Goal: Transaction & Acquisition: Purchase product/service

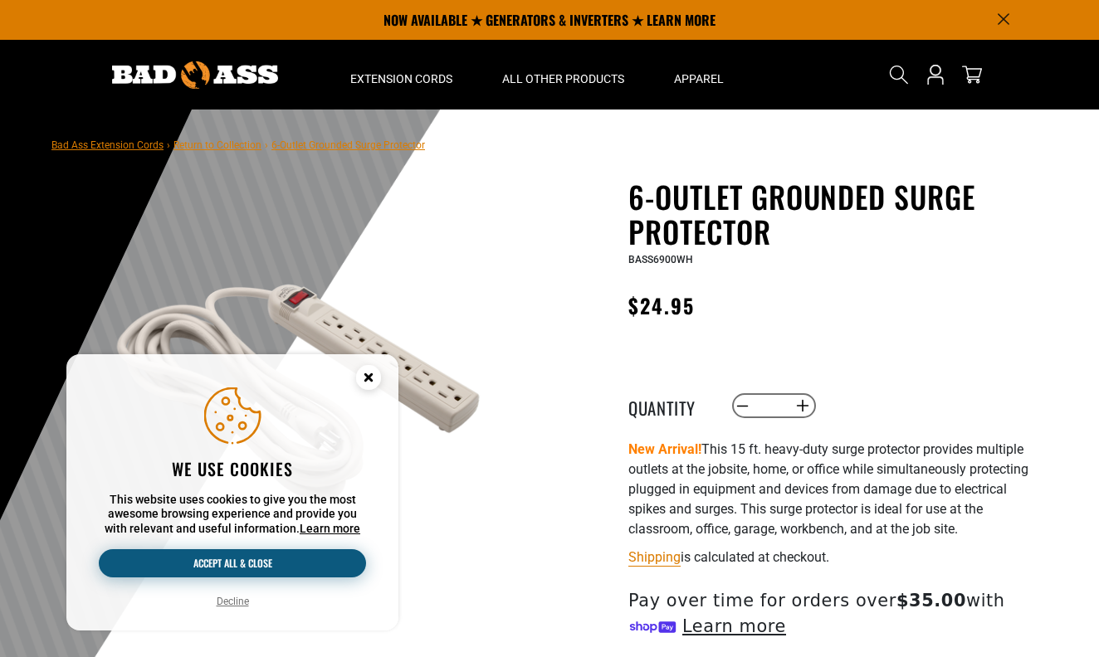
click at [275, 565] on button "Accept all & close" at bounding box center [232, 563] width 267 height 28
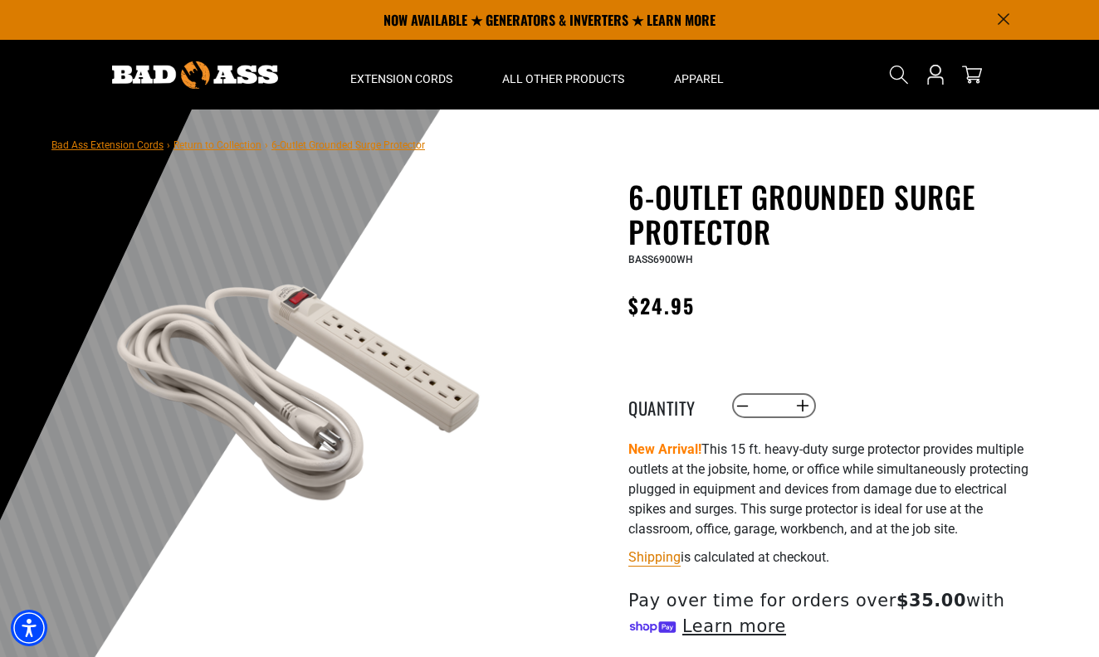
click at [721, 469] on p "New Arrival! This 15 ft. heavy-duty surge protector provides multiple outlets a…" at bounding box center [831, 490] width 407 height 100
drag, startPoint x: 721, startPoint y: 469, endPoint x: 865, endPoint y: 469, distance: 144.4
click at [856, 469] on p "New Arrival! This 15 ft. heavy-duty surge protector provides multiple outlets a…" at bounding box center [831, 490] width 407 height 100
click at [865, 469] on p "New Arrival! This 15 ft. heavy-duty surge protector provides multiple outlets a…" at bounding box center [831, 490] width 407 height 100
drag, startPoint x: 865, startPoint y: 469, endPoint x: 940, endPoint y: 470, distance: 74.7
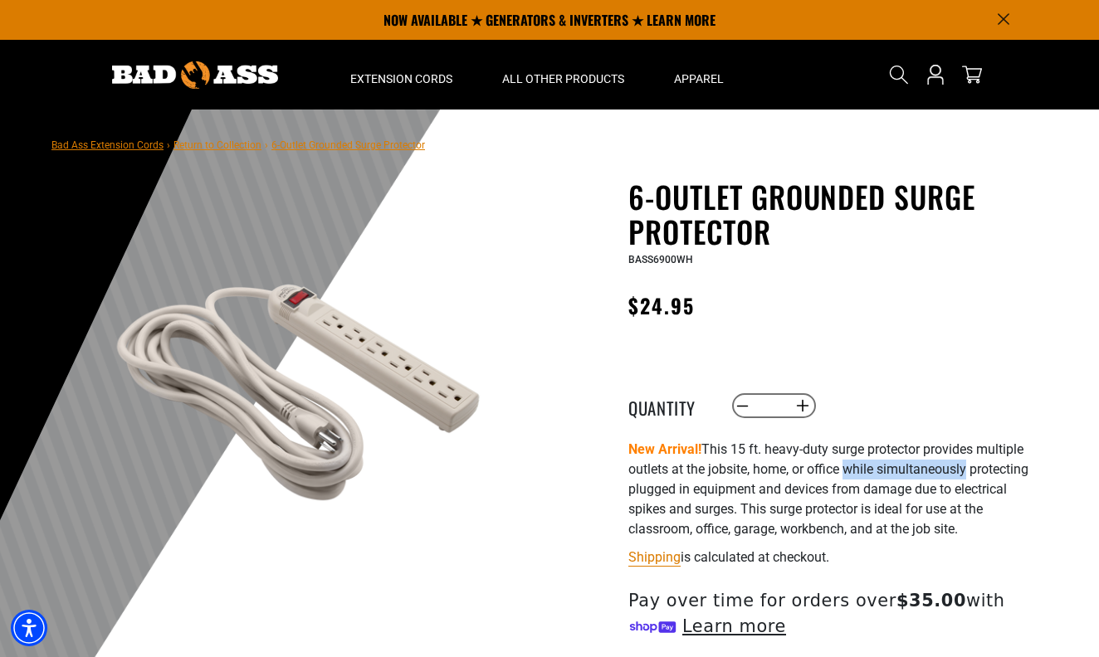
click at [934, 469] on p "New Arrival! This 15 ft. heavy-duty surge protector provides multiple outlets a…" at bounding box center [831, 490] width 407 height 100
click at [940, 470] on p "New Arrival! This 15 ft. heavy-duty surge protector provides multiple outlets a…" at bounding box center [831, 490] width 407 height 100
drag, startPoint x: 940, startPoint y: 470, endPoint x: 1024, endPoint y: 474, distance: 83.9
click at [1023, 471] on p "New Arrival! This 15 ft. heavy-duty surge protector provides multiple outlets a…" at bounding box center [831, 490] width 407 height 100
click at [785, 515] on p "New Arrival! This 15 ft. heavy-duty surge protector provides multiple outlets a…" at bounding box center [831, 490] width 407 height 100
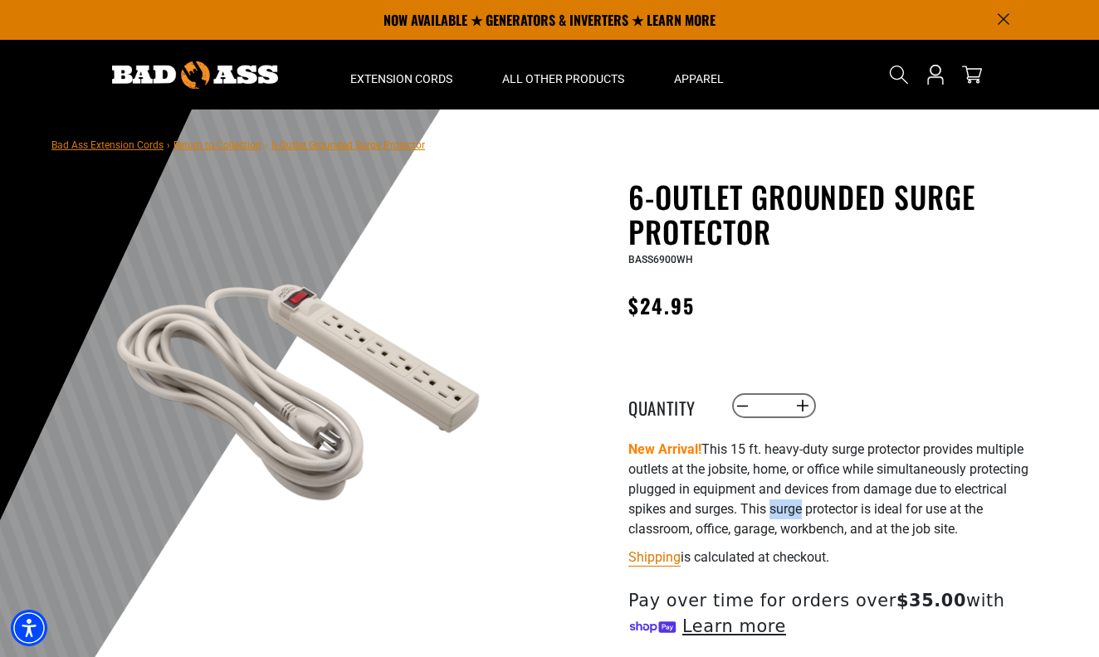
click at [785, 515] on p "New Arrival! This 15 ft. heavy-duty surge protector provides multiple outlets a…" at bounding box center [831, 490] width 407 height 100
click at [721, 516] on p "New Arrival! This 15 ft. heavy-duty surge protector provides multiple outlets a…" at bounding box center [831, 490] width 407 height 100
drag, startPoint x: 721, startPoint y: 516, endPoint x: 749, endPoint y: 516, distance: 28.2
click at [725, 516] on p "New Arrival! This 15 ft. heavy-duty surge protector provides multiple outlets a…" at bounding box center [831, 490] width 407 height 100
click at [872, 516] on p "New Arrival! This 15 ft. heavy-duty surge protector provides multiple outlets a…" at bounding box center [831, 490] width 407 height 100
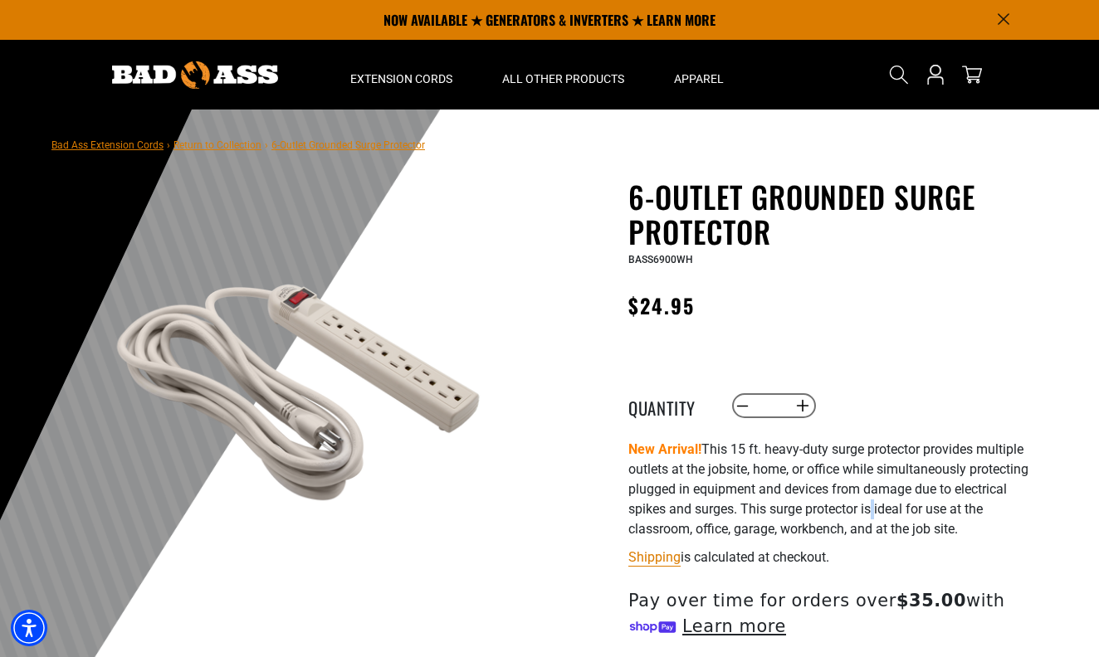
click at [872, 516] on p "New Arrival! This 15 ft. heavy-duty surge protector provides multiple outlets a…" at bounding box center [831, 490] width 407 height 100
click at [840, 524] on p "New Arrival! This 15 ft. heavy-duty surge protector provides multiple outlets a…" at bounding box center [831, 490] width 407 height 100
